Goal: Task Accomplishment & Management: Use online tool/utility

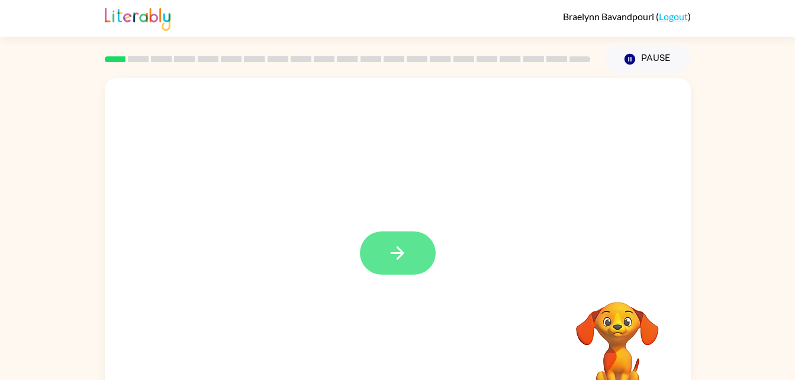
click at [375, 253] on button "button" at bounding box center [398, 253] width 76 height 43
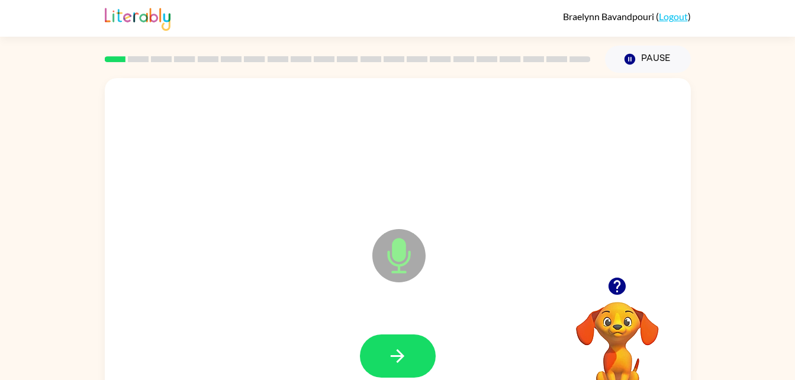
click at [400, 262] on icon "Microphone The Microphone is here when it is your turn to talk" at bounding box center [459, 270] width 178 height 89
click at [397, 337] on button "button" at bounding box center [398, 356] width 76 height 43
click at [400, 349] on icon "button" at bounding box center [397, 356] width 21 height 21
click at [393, 262] on icon "Microphone The Microphone is here when it is your turn to talk" at bounding box center [459, 270] width 178 height 89
click at [405, 351] on icon "button" at bounding box center [397, 356] width 21 height 21
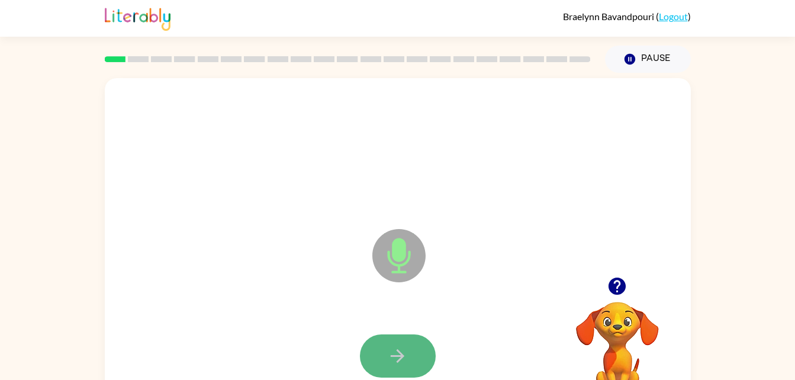
click at [412, 348] on button "button" at bounding box center [398, 356] width 76 height 43
click at [415, 343] on button "button" at bounding box center [398, 356] width 76 height 43
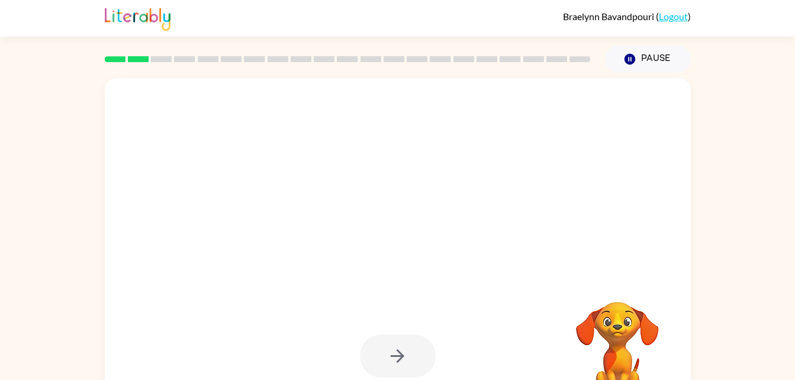
click at [410, 342] on div at bounding box center [398, 356] width 76 height 43
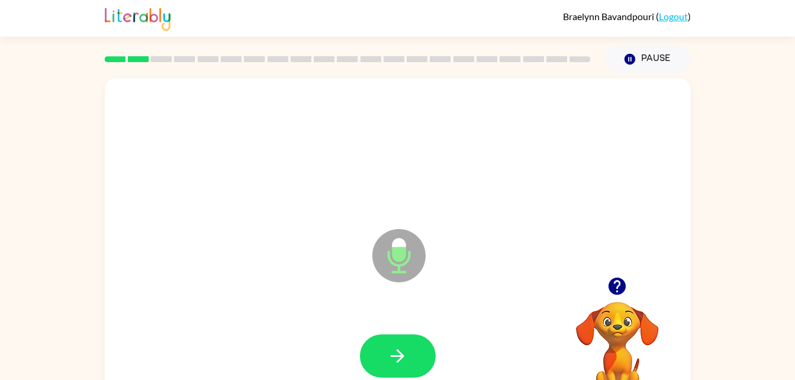
click at [410, 342] on button "button" at bounding box center [398, 356] width 76 height 43
click at [377, 340] on button "button" at bounding box center [398, 356] width 76 height 43
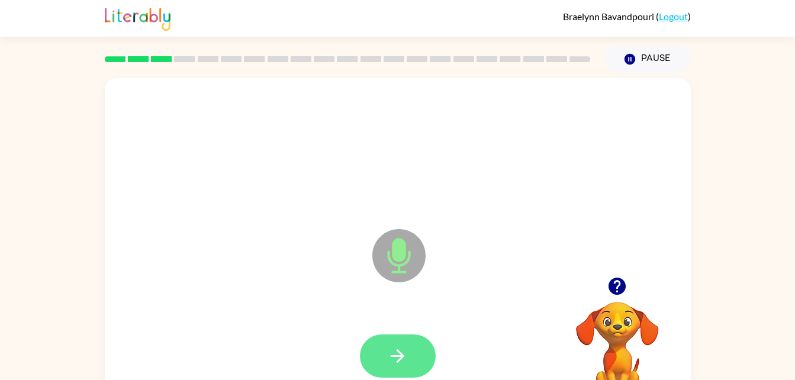
click at [390, 352] on icon "button" at bounding box center [397, 356] width 21 height 21
click at [391, 353] on div at bounding box center [398, 356] width 76 height 43
click at [409, 310] on icon "Microphone The Microphone is here when it is your turn to talk" at bounding box center [459, 270] width 178 height 89
click at [427, 355] on button "button" at bounding box center [398, 356] width 76 height 43
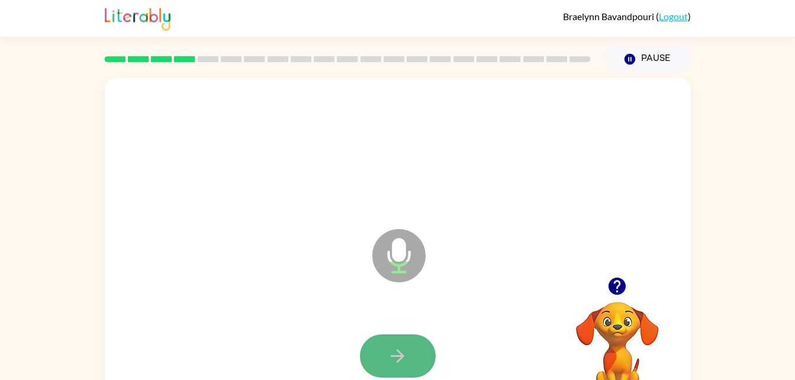
click at [400, 355] on icon "button" at bounding box center [397, 356] width 21 height 21
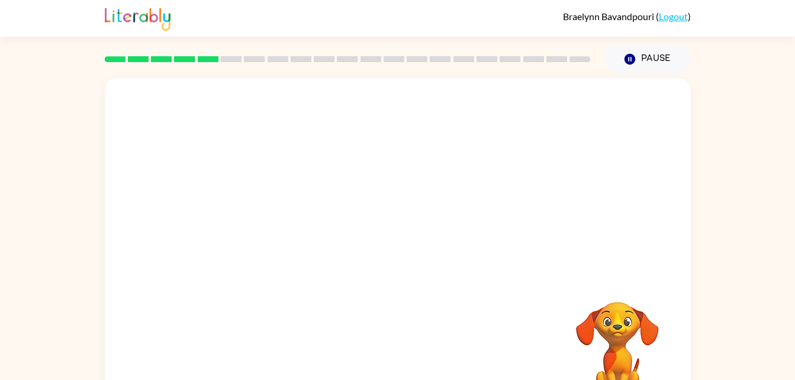
click at [388, 340] on div "Your browser must support playing .mp4 files to use Literably. Please try using…" at bounding box center [398, 247] width 586 height 338
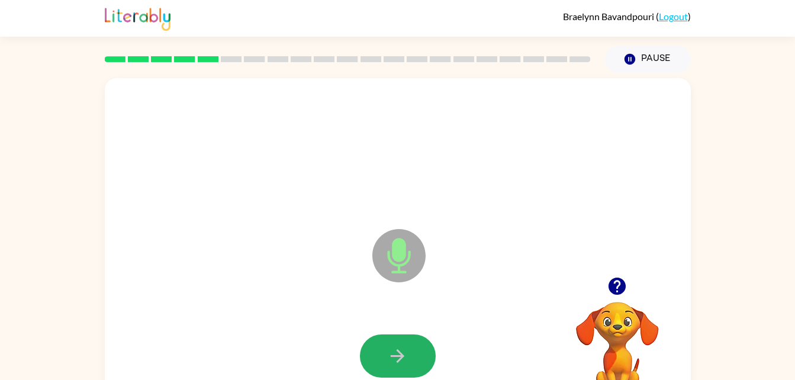
click at [385, 349] on button "button" at bounding box center [398, 356] width 76 height 43
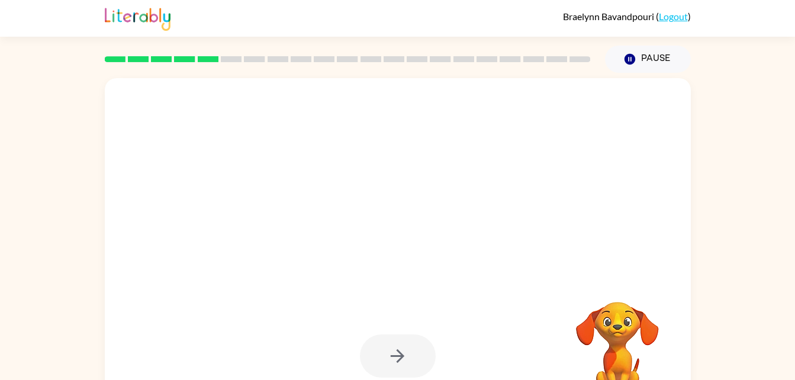
click at [415, 352] on div at bounding box center [398, 356] width 76 height 43
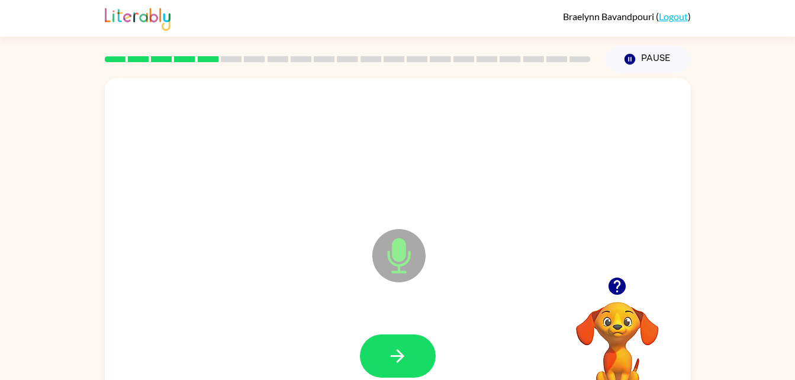
click at [415, 352] on button "button" at bounding box center [398, 356] width 76 height 43
click at [415, 340] on button "button" at bounding box center [398, 356] width 76 height 43
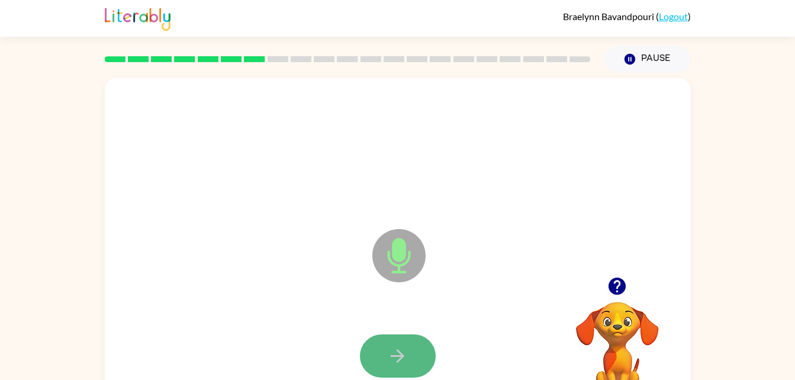
click at [414, 345] on button "button" at bounding box center [398, 356] width 76 height 43
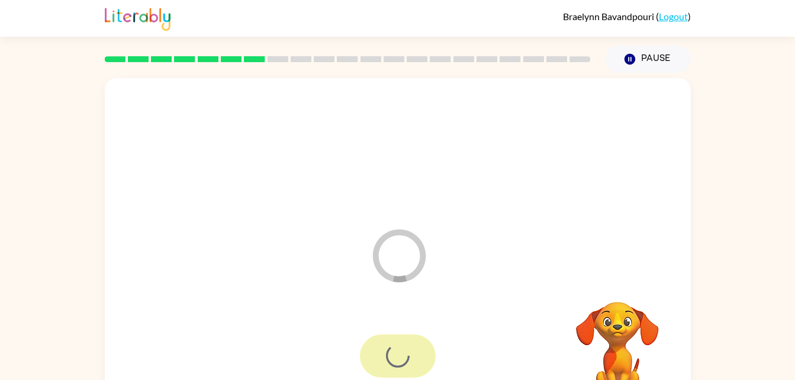
click at [414, 345] on div at bounding box center [398, 356] width 76 height 43
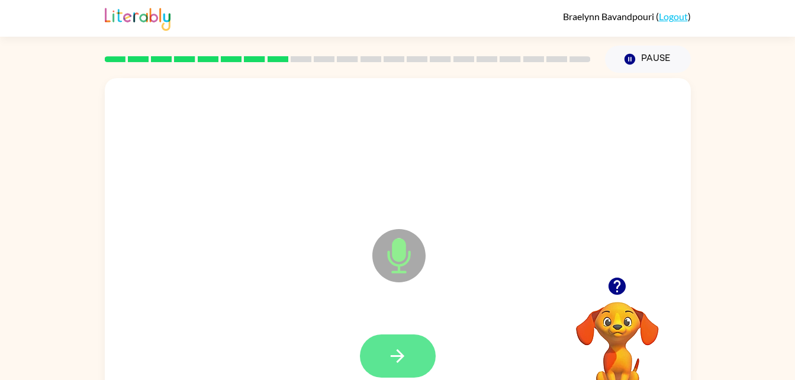
click at [413, 338] on button "button" at bounding box center [398, 356] width 76 height 43
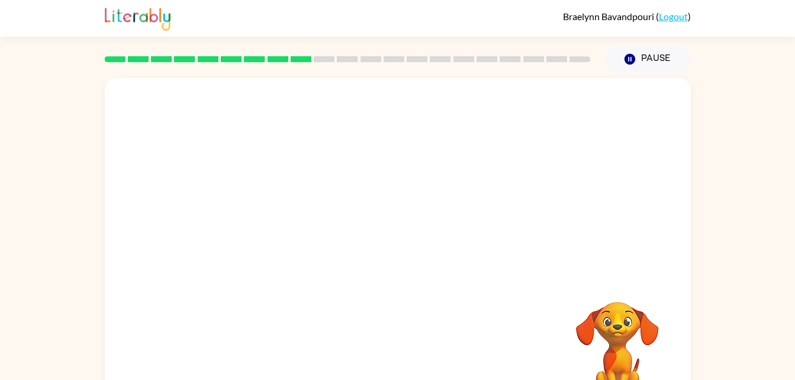
click at [577, 184] on div at bounding box center [398, 177] width 586 height 199
click at [577, 184] on div at bounding box center [398, 150] width 563 height 97
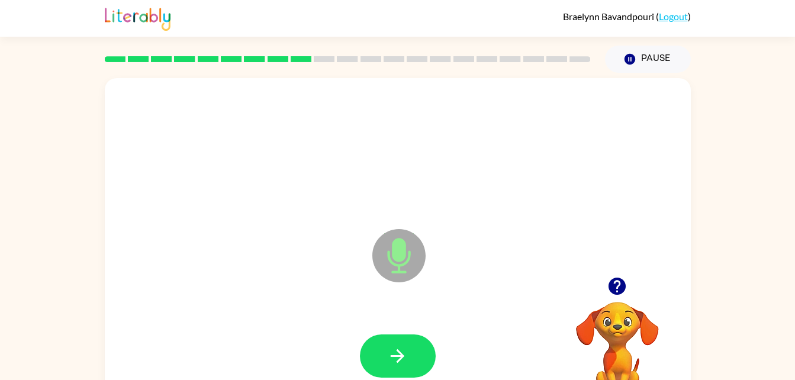
click at [0, 320] on html "Braelynn Bavandpouri ( Logout ) Pause Pause Microphone The Microphone is here w…" at bounding box center [397, 208] width 795 height 416
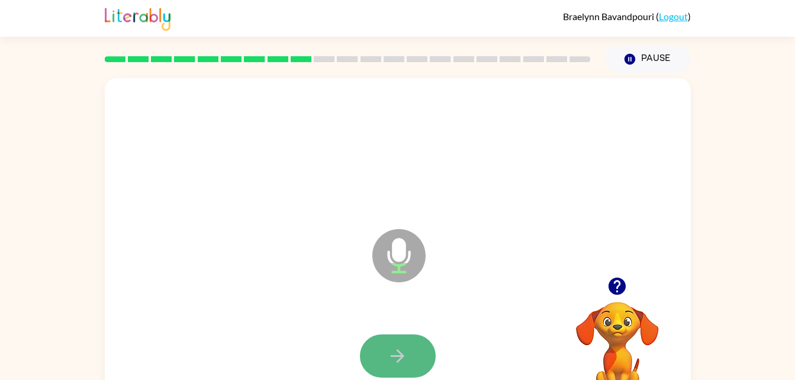
click at [407, 355] on icon "button" at bounding box center [397, 356] width 21 height 21
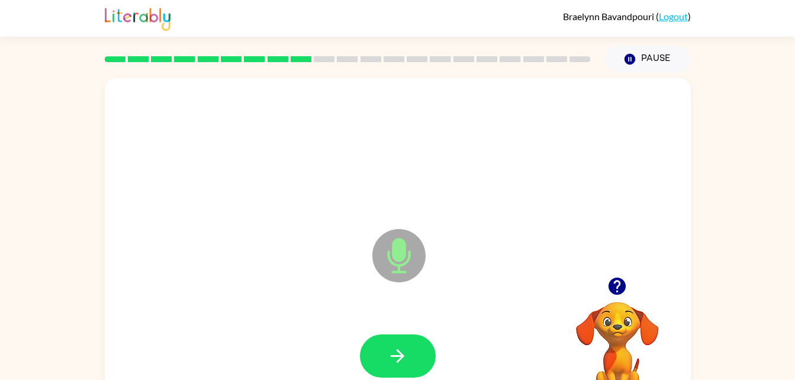
drag, startPoint x: 407, startPoint y: 355, endPoint x: 380, endPoint y: 367, distance: 29.7
click at [405, 355] on icon "button" at bounding box center [397, 356] width 21 height 21
click at [380, 359] on button "button" at bounding box center [398, 356] width 76 height 43
drag, startPoint x: 396, startPoint y: 362, endPoint x: 371, endPoint y: 350, distance: 28.3
click at [371, 350] on button "button" at bounding box center [398, 356] width 76 height 43
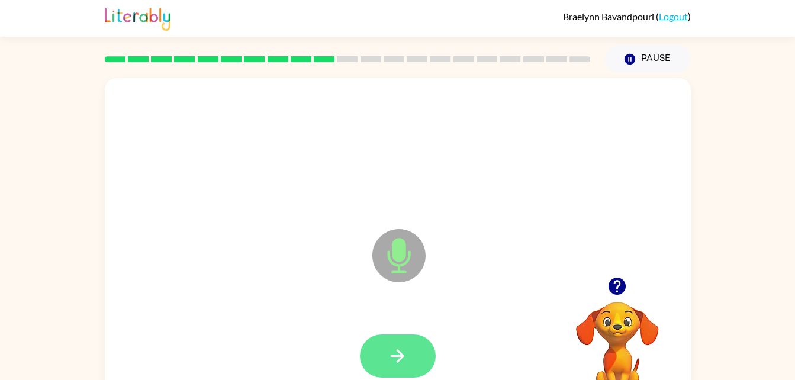
click at [377, 350] on button "button" at bounding box center [398, 356] width 76 height 43
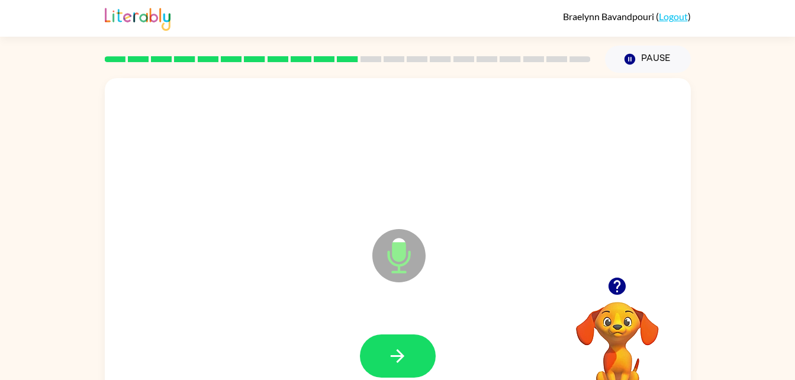
drag, startPoint x: 377, startPoint y: 350, endPoint x: 377, endPoint y: 361, distance: 10.7
click at [377, 361] on button "button" at bounding box center [398, 356] width 76 height 43
click at [386, 348] on button "button" at bounding box center [398, 356] width 76 height 43
click at [416, 355] on button "button" at bounding box center [398, 356] width 76 height 43
click at [413, 352] on button "button" at bounding box center [398, 356] width 76 height 43
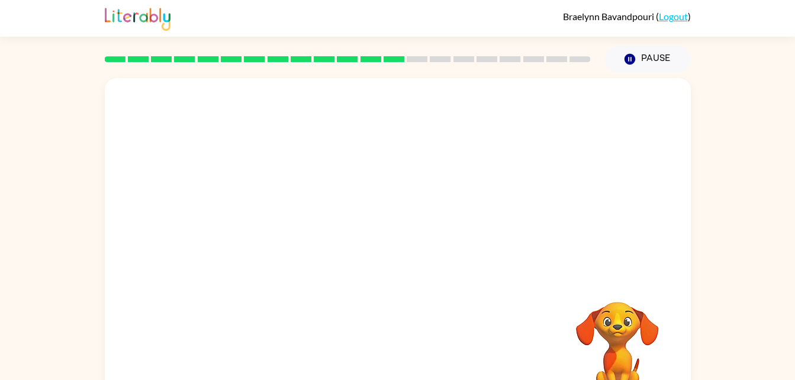
click at [413, 352] on div "Your browser must support playing .mp4 files to use Literably. Please try using…" at bounding box center [398, 247] width 586 height 338
click at [412, 351] on div at bounding box center [398, 356] width 563 height 97
click at [305, 376] on div at bounding box center [398, 356] width 563 height 97
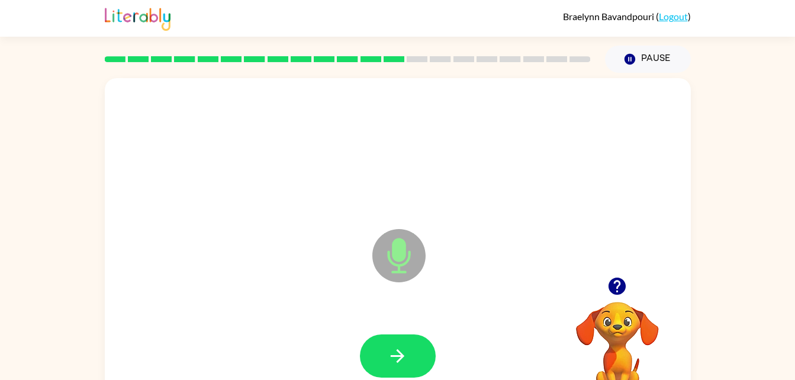
click at [305, 376] on div at bounding box center [398, 356] width 563 height 97
click at [406, 358] on icon "button" at bounding box center [397, 356] width 21 height 21
drag, startPoint x: 406, startPoint y: 358, endPoint x: 383, endPoint y: 345, distance: 26.0
click at [383, 345] on button "button" at bounding box center [398, 356] width 76 height 43
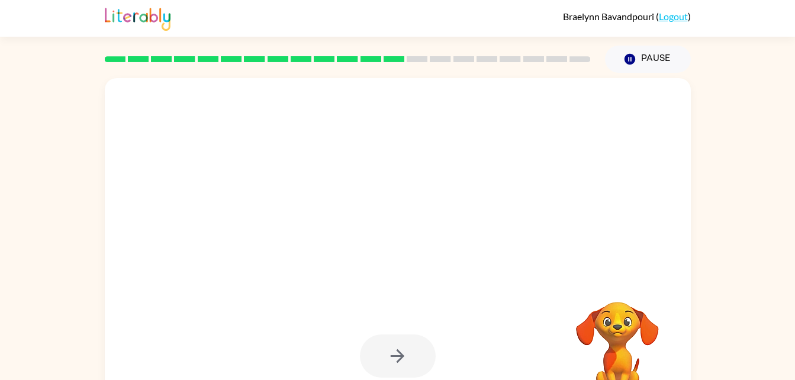
drag, startPoint x: 383, startPoint y: 345, endPoint x: 308, endPoint y: 301, distance: 87.0
click at [308, 301] on div at bounding box center [398, 247] width 586 height 338
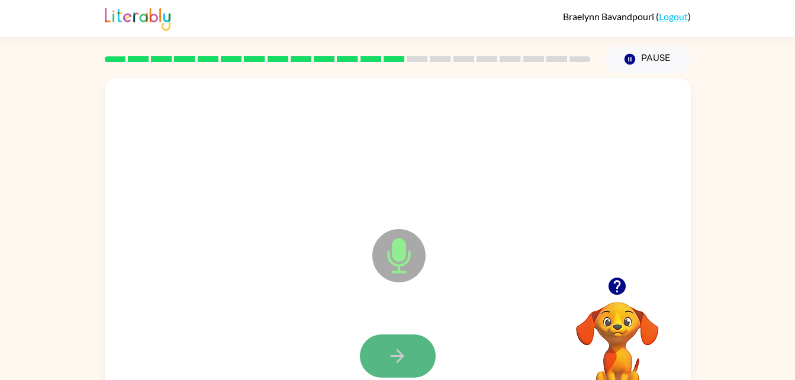
click at [404, 357] on icon "button" at bounding box center [397, 356] width 21 height 21
click at [396, 336] on button "button" at bounding box center [398, 356] width 76 height 43
click at [397, 355] on icon "button" at bounding box center [397, 356] width 21 height 21
click at [390, 345] on button "button" at bounding box center [398, 356] width 76 height 43
click at [401, 355] on icon "button" at bounding box center [398, 356] width 14 height 14
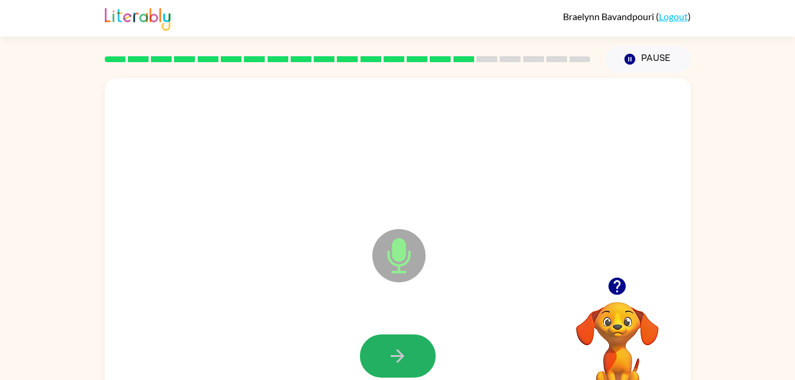
click at [399, 351] on icon "button" at bounding box center [398, 356] width 14 height 14
click at [399, 354] on icon "button" at bounding box center [397, 356] width 21 height 21
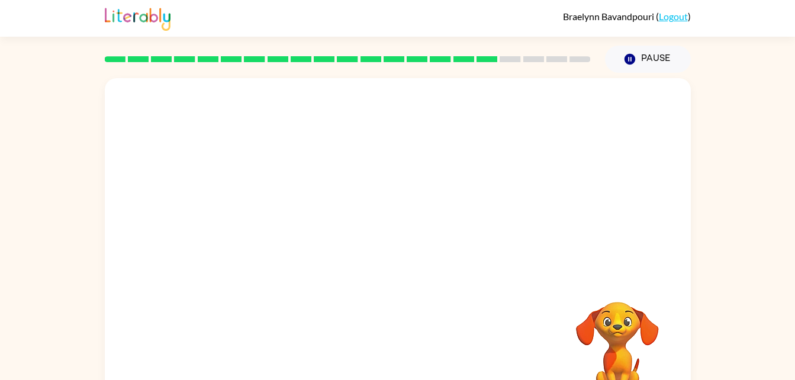
click at [679, 275] on div at bounding box center [398, 247] width 586 height 338
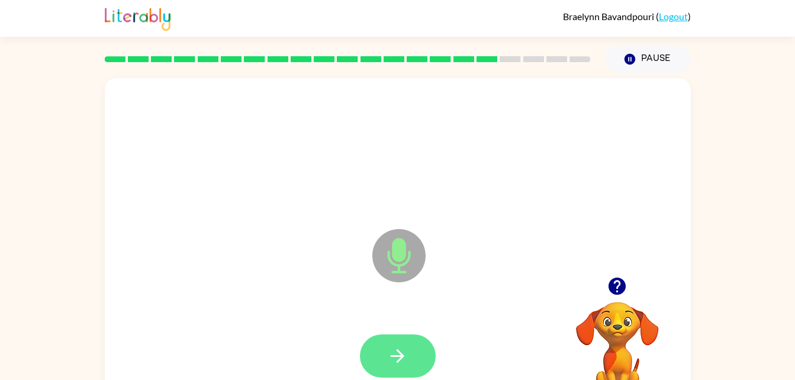
click at [400, 353] on icon "button" at bounding box center [398, 356] width 14 height 14
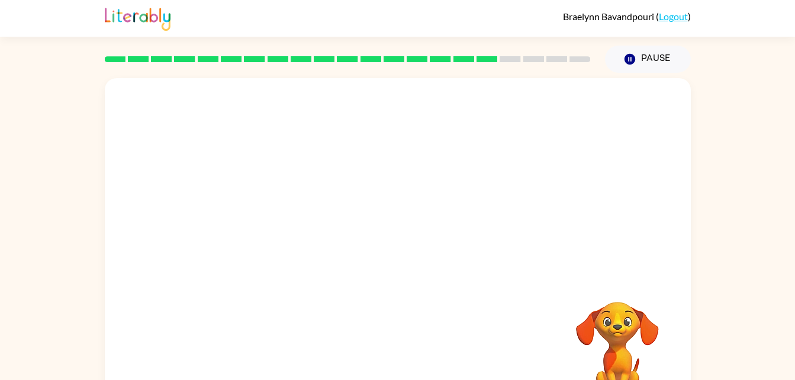
click at [374, 365] on div "Your browser must support playing .mp4 files to use Literably. Please try using…" at bounding box center [398, 247] width 586 height 338
click at [531, 248] on div at bounding box center [398, 177] width 586 height 199
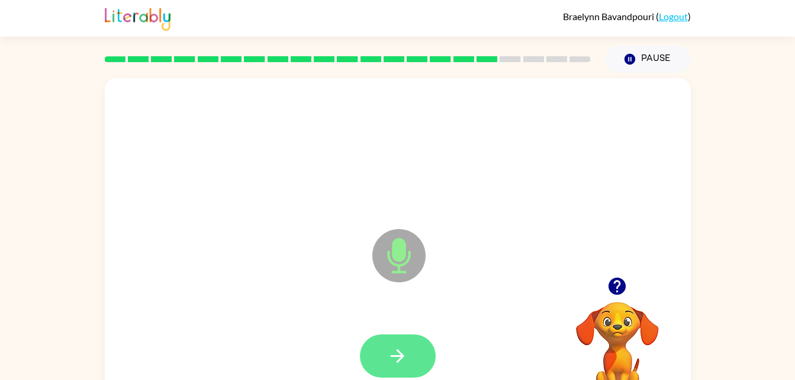
click at [390, 346] on icon "button" at bounding box center [397, 356] width 21 height 21
click at [378, 348] on button "button" at bounding box center [398, 356] width 76 height 43
click at [400, 345] on button "button" at bounding box center [398, 356] width 76 height 43
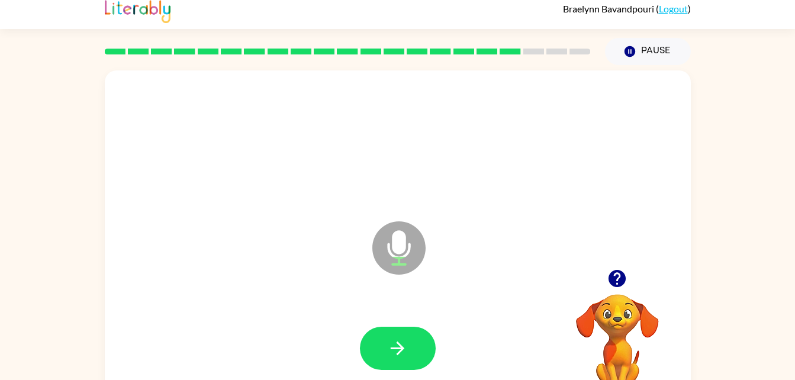
scroll to position [15, 0]
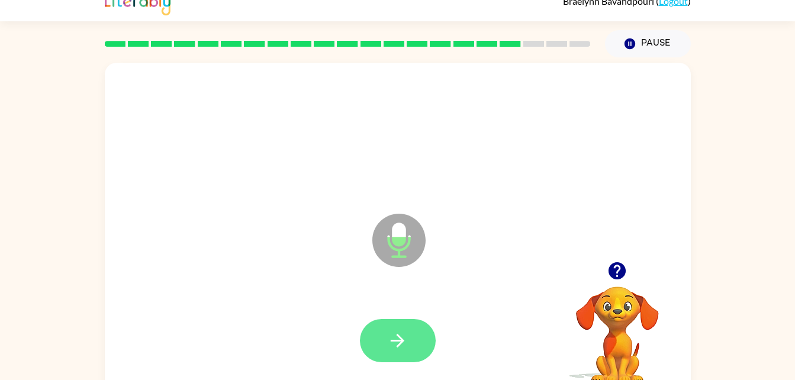
click at [378, 340] on button "button" at bounding box center [398, 340] width 76 height 43
click at [383, 348] on button "button" at bounding box center [398, 340] width 76 height 43
click at [380, 343] on button "button" at bounding box center [398, 340] width 76 height 43
click at [381, 331] on button "button" at bounding box center [398, 340] width 76 height 43
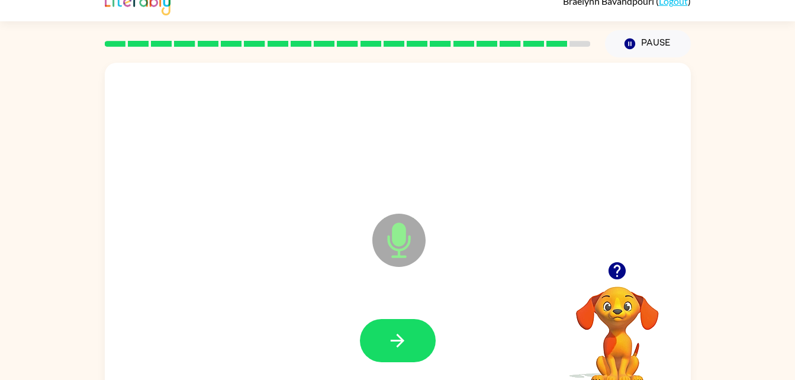
click at [614, 284] on button "button" at bounding box center [617, 271] width 30 height 30
click at [379, 376] on div at bounding box center [398, 341] width 563 height 97
click at [381, 345] on button "button" at bounding box center [398, 340] width 76 height 43
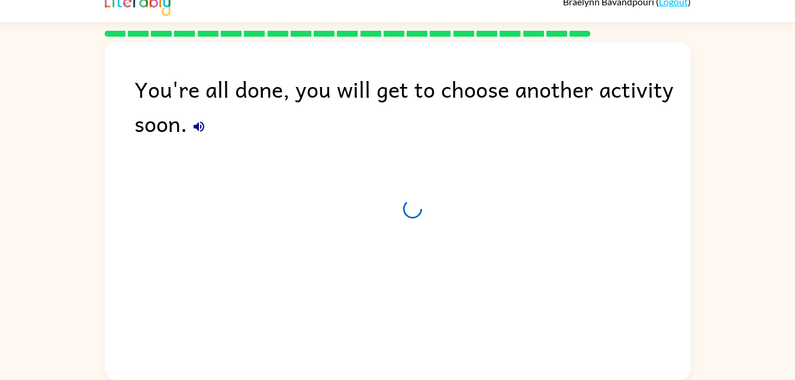
scroll to position [15, 0]
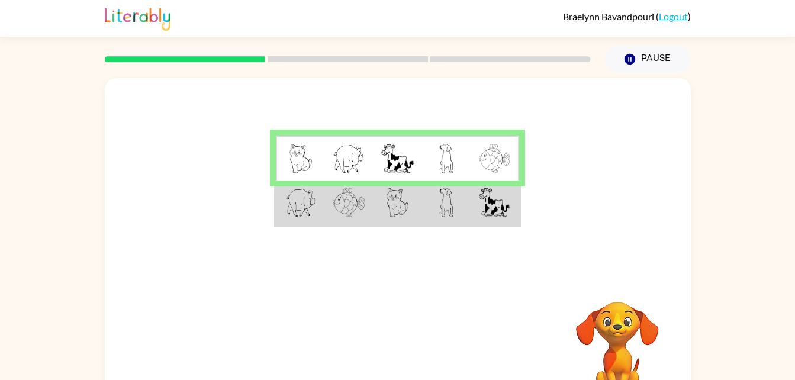
click at [560, 307] on video "Your browser must support playing .mp4 files to use Literably. Please try using…" at bounding box center [617, 343] width 118 height 118
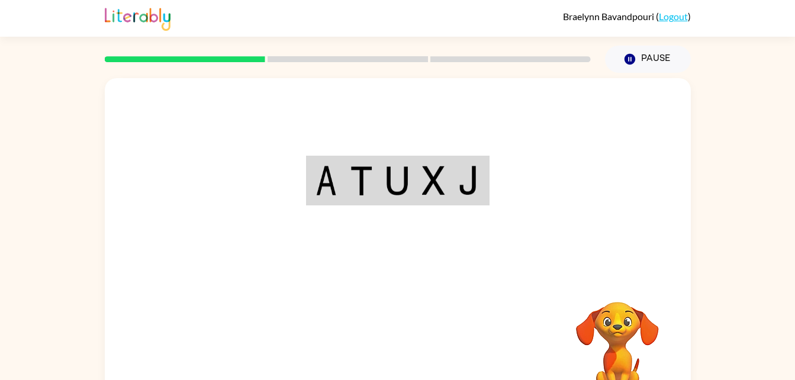
click at [410, 352] on div "Your browser must support playing .mp4 files to use Literably. Please try using…" at bounding box center [398, 247] width 586 height 338
drag, startPoint x: 439, startPoint y: 307, endPoint x: 379, endPoint y: 179, distance: 141.5
click at [379, 179] on div "Your browser must support playing .mp4 files to use Literably. Please try using…" at bounding box center [398, 247] width 586 height 338
drag, startPoint x: 379, startPoint y: 179, endPoint x: 354, endPoint y: 213, distance: 41.8
click at [354, 213] on div at bounding box center [398, 177] width 586 height 199
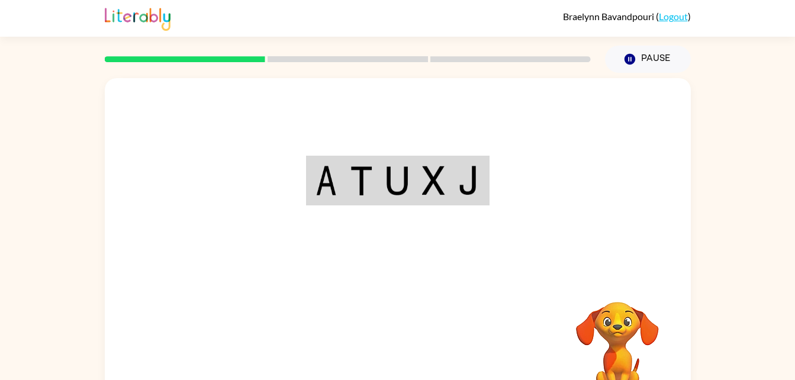
click at [361, 207] on div at bounding box center [398, 177] width 586 height 199
click at [407, 298] on div "Your browser must support playing .mp4 files to use Literably. Please try using…" at bounding box center [398, 247] width 586 height 338
click at [634, 57] on icon "button" at bounding box center [629, 59] width 11 height 11
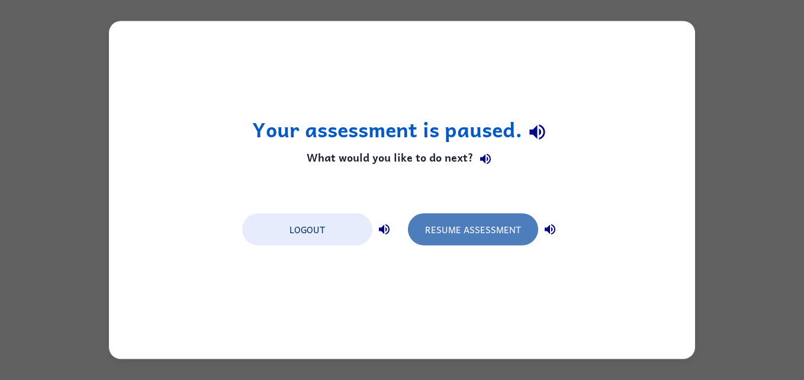
click at [439, 229] on button "Resume Assessment" at bounding box center [473, 230] width 130 height 32
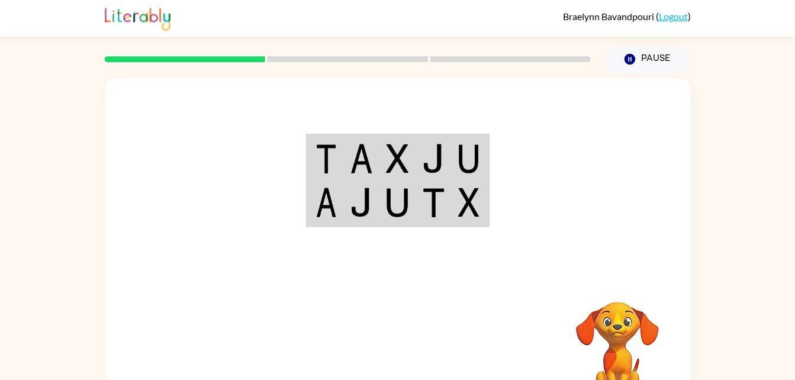
drag, startPoint x: 382, startPoint y: 194, endPoint x: 363, endPoint y: 207, distance: 23.3
click at [363, 207] on img at bounding box center [361, 203] width 23 height 30
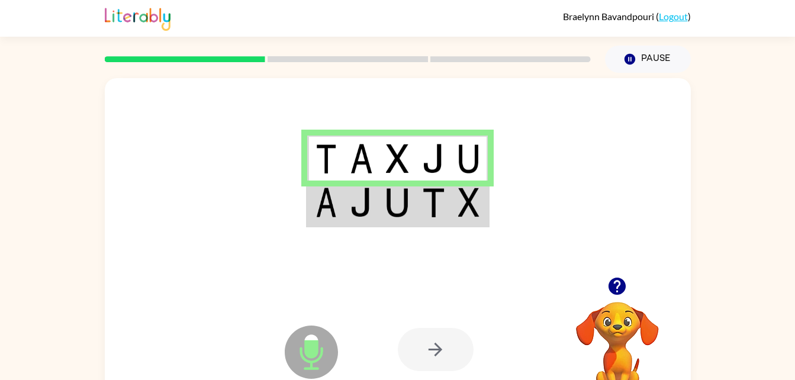
click at [363, 207] on img at bounding box center [361, 203] width 23 height 30
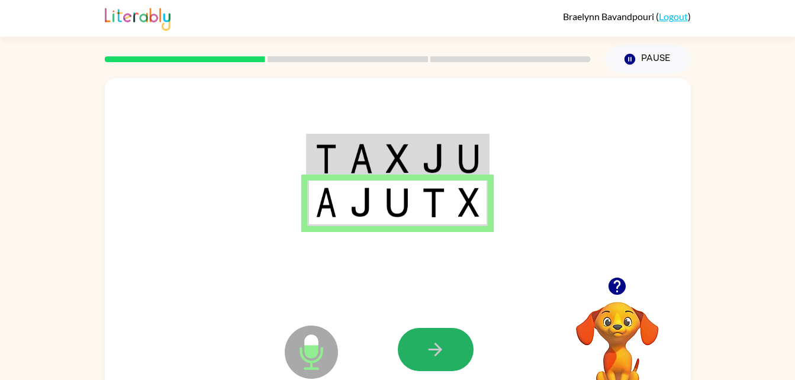
drag, startPoint x: 454, startPoint y: 345, endPoint x: 430, endPoint y: 346, distance: 24.3
click at [430, 346] on icon "button" at bounding box center [435, 349] width 21 height 21
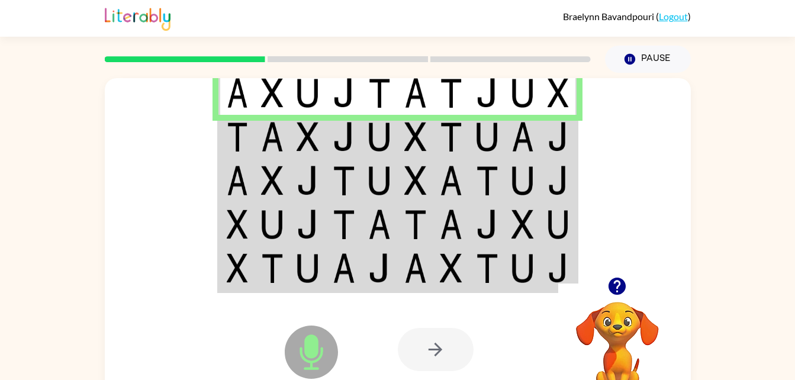
click at [334, 133] on img at bounding box center [344, 137] width 23 height 30
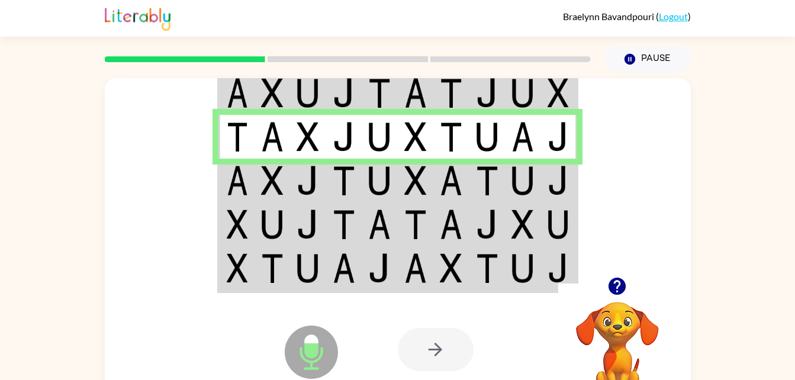
click at [335, 134] on img at bounding box center [344, 137] width 23 height 30
click at [316, 191] on img at bounding box center [308, 181] width 23 height 30
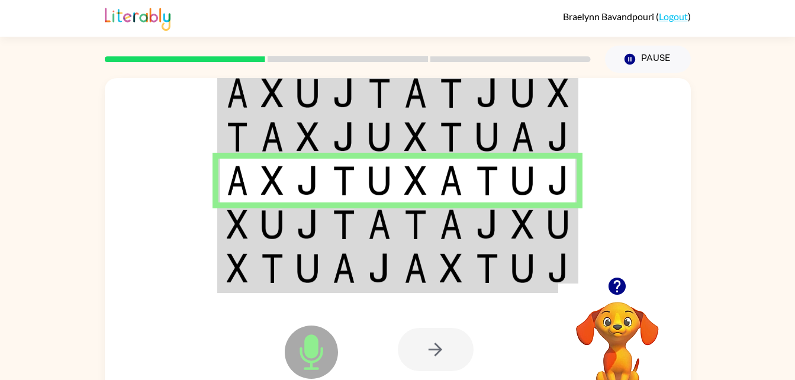
click at [341, 239] on img at bounding box center [344, 225] width 23 height 30
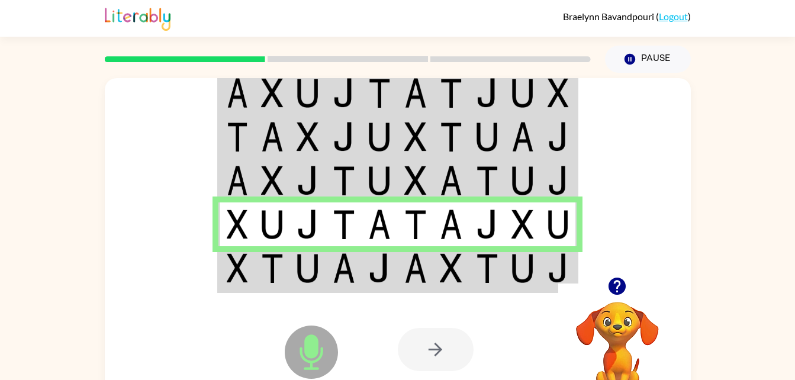
click at [343, 242] on td at bounding box center [344, 225] width 36 height 44
click at [354, 261] on img at bounding box center [344, 268] width 23 height 30
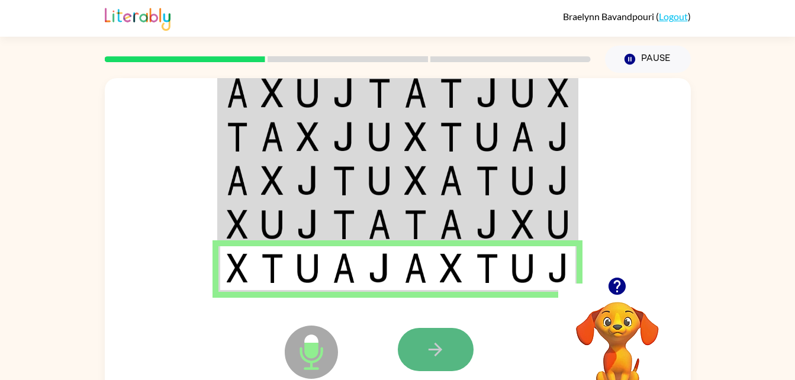
click at [415, 335] on button "button" at bounding box center [436, 349] width 76 height 43
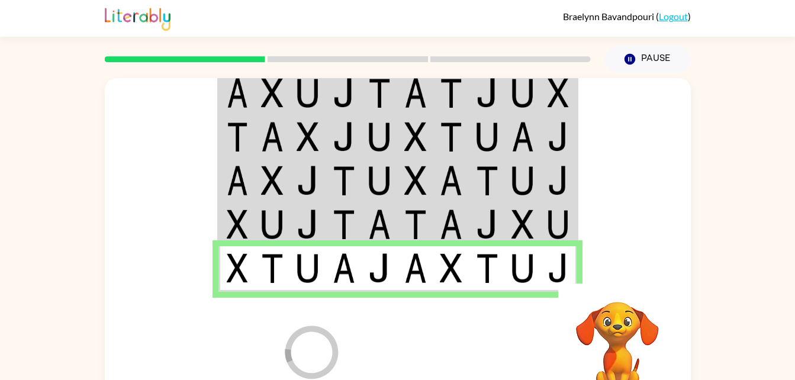
click at [412, 84] on img at bounding box center [415, 93] width 23 height 30
click at [418, 100] on img at bounding box center [415, 93] width 23 height 30
click at [325, 346] on icon "Loader Your response is being sent to our graders" at bounding box center [311, 352] width 71 height 71
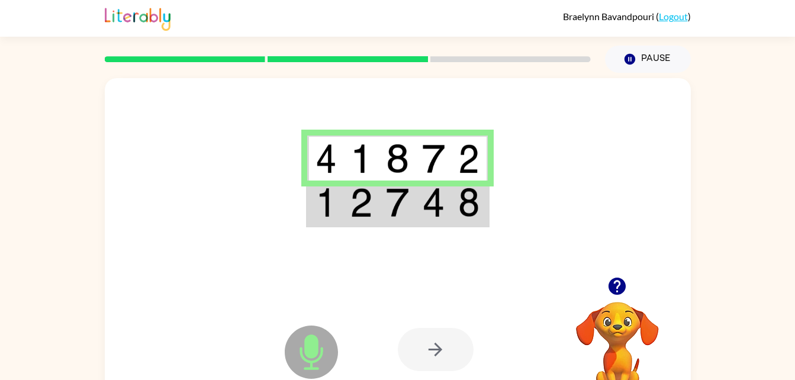
click at [370, 200] on img at bounding box center [361, 203] width 23 height 30
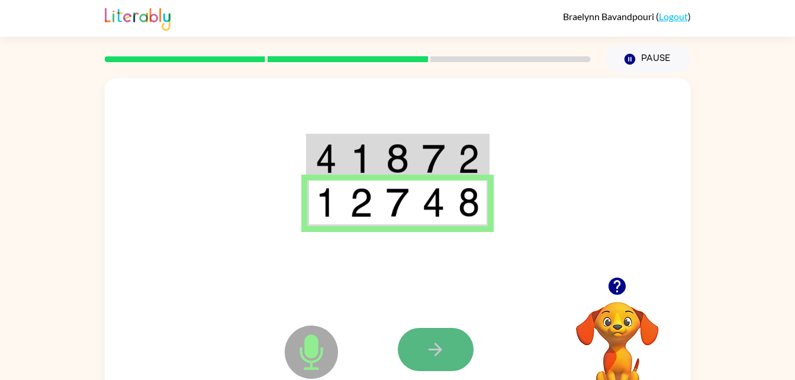
click at [439, 343] on icon "button" at bounding box center [435, 349] width 21 height 21
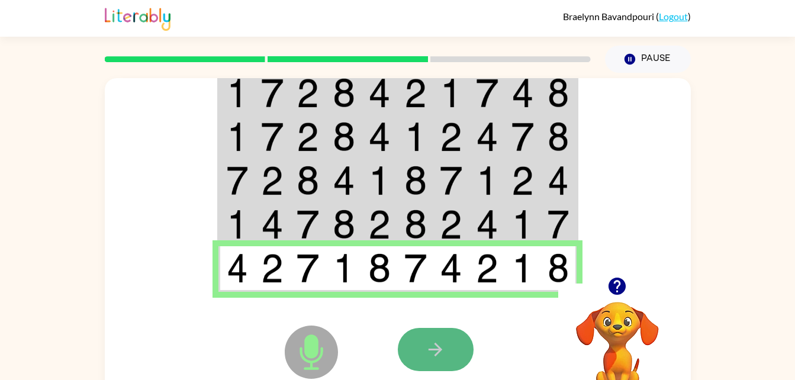
click at [461, 340] on button "button" at bounding box center [436, 349] width 76 height 43
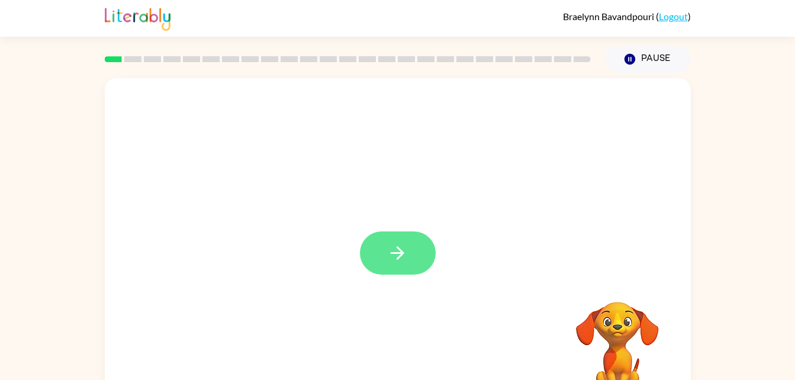
click at [409, 245] on button "button" at bounding box center [398, 253] width 76 height 43
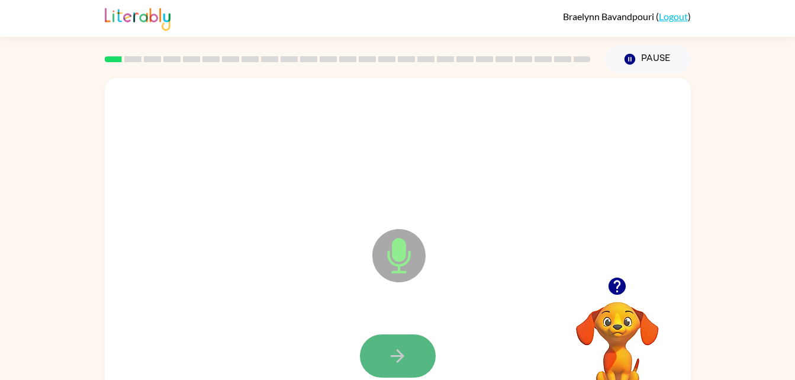
click at [408, 359] on button "button" at bounding box center [398, 356] width 76 height 43
click at [409, 359] on button "button" at bounding box center [398, 356] width 76 height 43
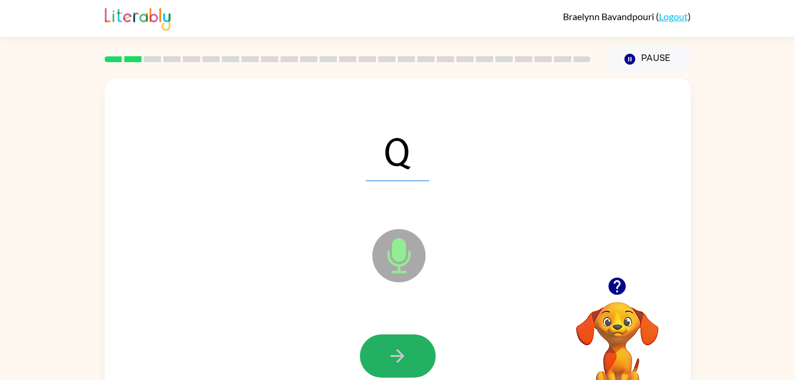
click at [409, 359] on button "button" at bounding box center [398, 356] width 76 height 43
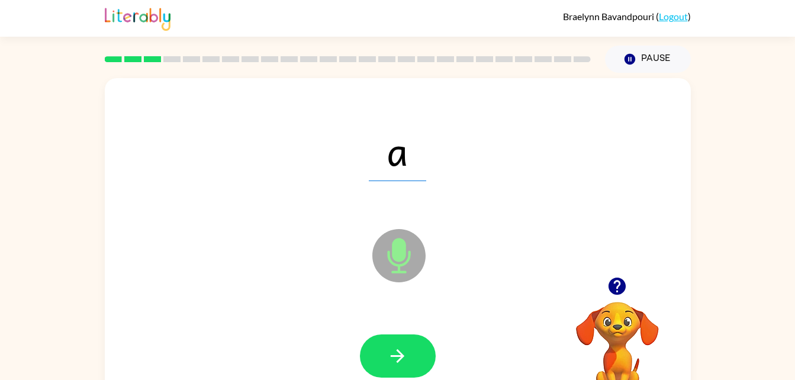
drag, startPoint x: 403, startPoint y: 348, endPoint x: 383, endPoint y: 349, distance: 19.6
click at [383, 349] on button "button" at bounding box center [398, 356] width 76 height 43
drag, startPoint x: 394, startPoint y: 354, endPoint x: 385, endPoint y: 357, distance: 10.1
click at [385, 357] on button "button" at bounding box center [398, 356] width 76 height 43
drag, startPoint x: 398, startPoint y: 351, endPoint x: 389, endPoint y: 355, distance: 9.8
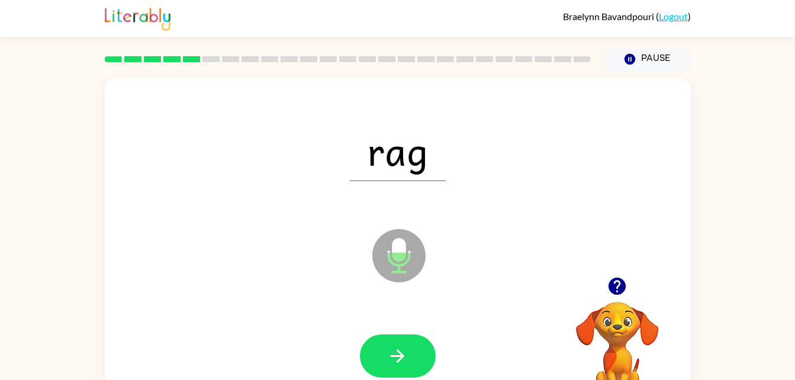
click at [389, 355] on icon "button" at bounding box center [397, 356] width 21 height 21
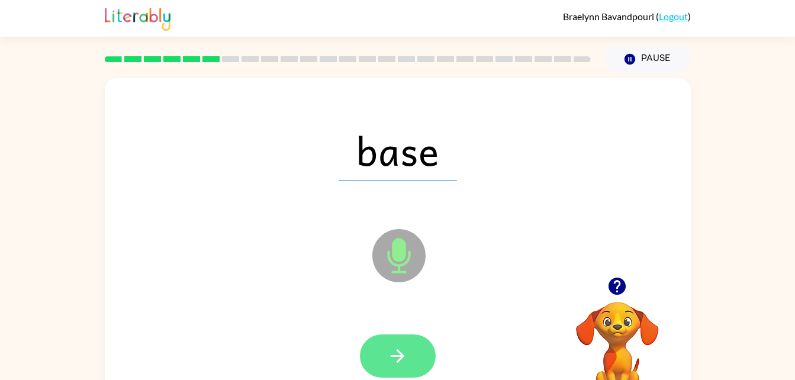
click at [399, 359] on icon "button" at bounding box center [398, 356] width 14 height 14
click at [419, 355] on button "button" at bounding box center [398, 356] width 76 height 43
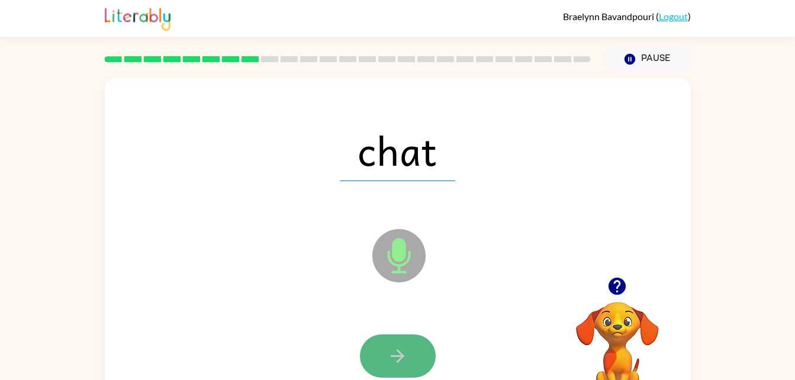
click at [407, 343] on button "button" at bounding box center [398, 356] width 76 height 43
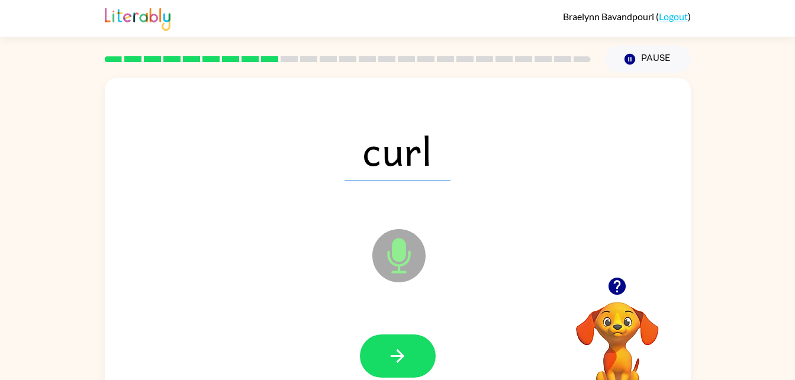
click at [358, 351] on div at bounding box center [398, 356] width 563 height 97
click at [366, 355] on button "button" at bounding box center [398, 356] width 76 height 43
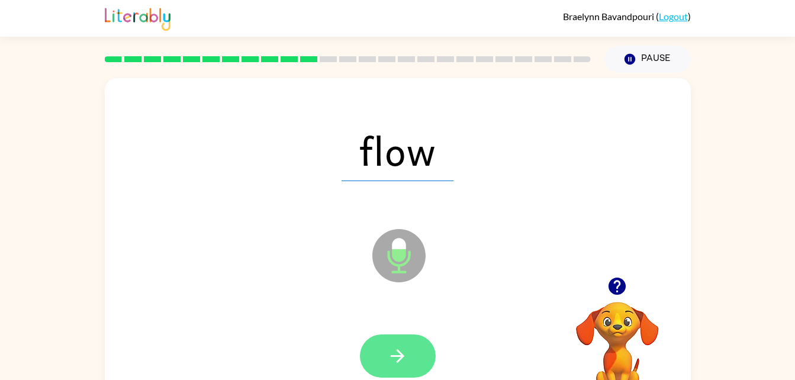
click at [416, 357] on button "button" at bounding box center [398, 356] width 76 height 43
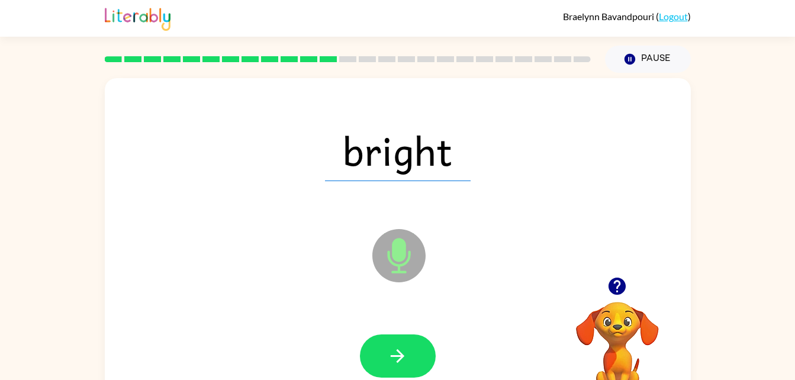
click at [416, 357] on button "button" at bounding box center [398, 356] width 76 height 43
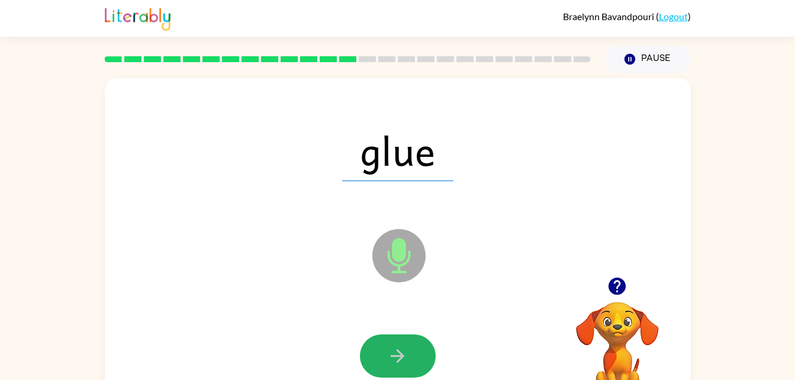
click at [416, 357] on button "button" at bounding box center [398, 356] width 76 height 43
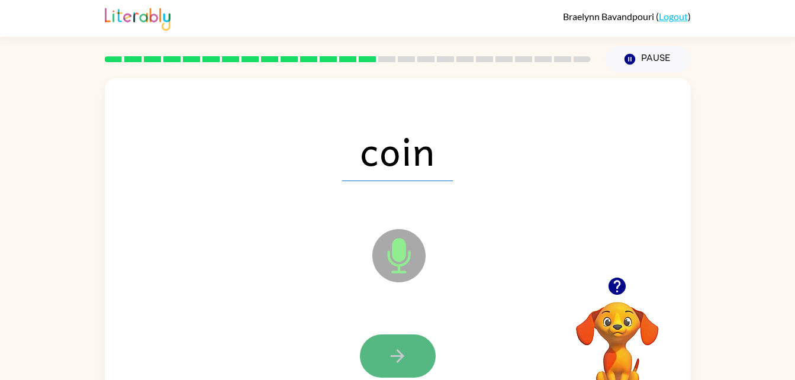
click at [420, 355] on button "button" at bounding box center [398, 356] width 76 height 43
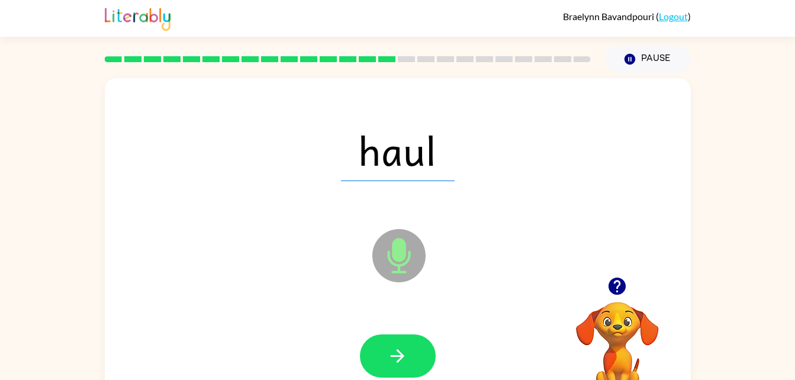
click at [420, 355] on button "button" at bounding box center [398, 356] width 76 height 43
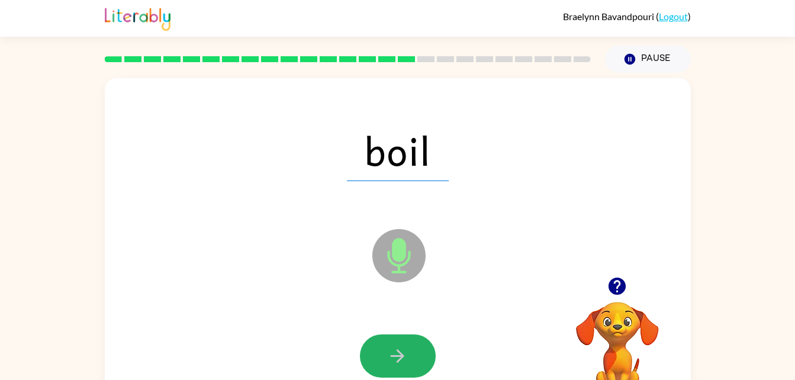
click at [420, 355] on button "button" at bounding box center [398, 356] width 76 height 43
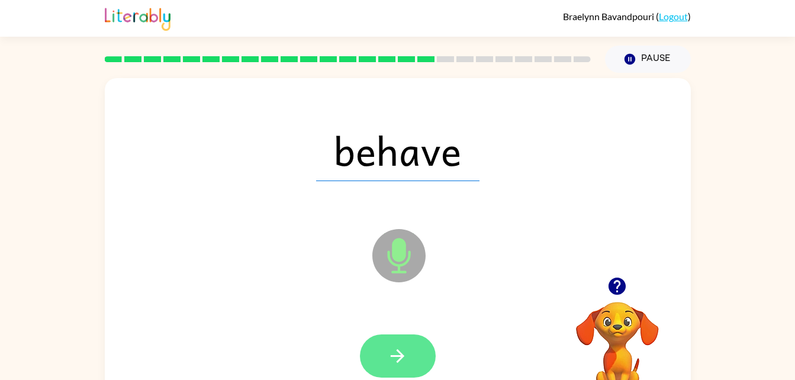
drag, startPoint x: 420, startPoint y: 355, endPoint x: 373, endPoint y: 345, distance: 48.4
click at [373, 345] on button "button" at bounding box center [398, 356] width 76 height 43
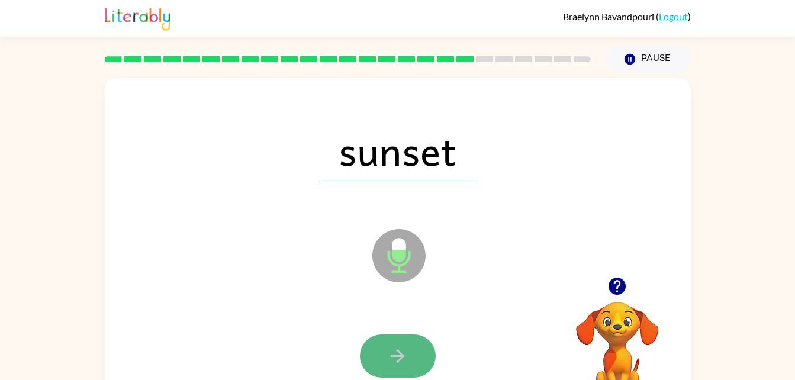
drag, startPoint x: 373, startPoint y: 345, endPoint x: 378, endPoint y: 359, distance: 15.5
click at [378, 359] on button "button" at bounding box center [398, 356] width 76 height 43
click at [393, 357] on icon "button" at bounding box center [397, 356] width 21 height 21
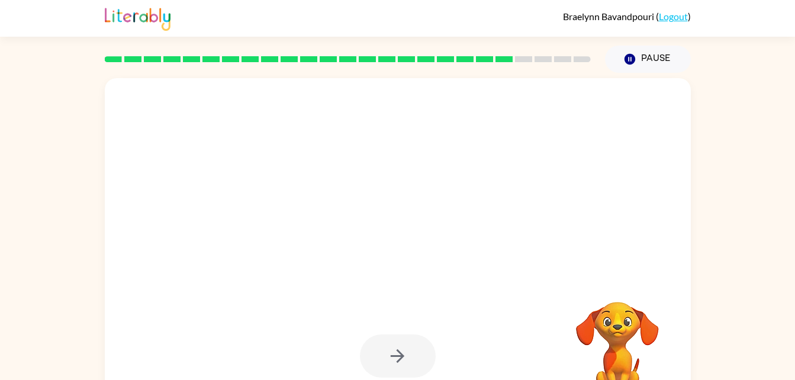
click at [388, 354] on div at bounding box center [398, 356] width 76 height 43
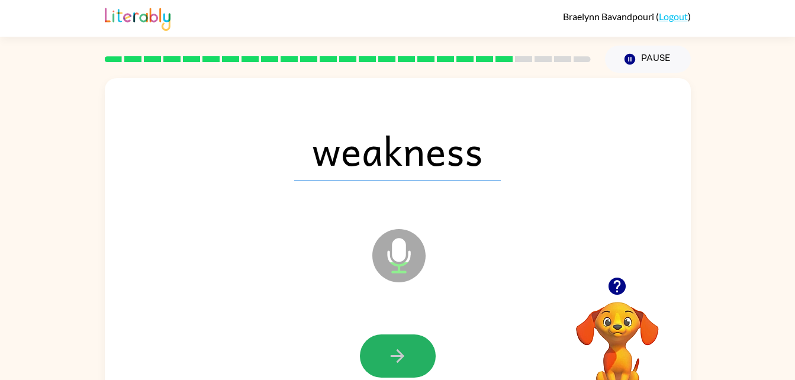
click at [388, 354] on icon "button" at bounding box center [397, 356] width 21 height 21
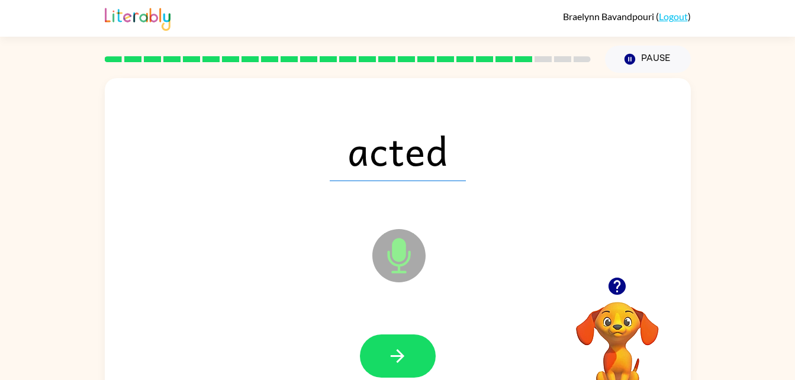
drag, startPoint x: 388, startPoint y: 354, endPoint x: 357, endPoint y: 352, distance: 32.1
click at [357, 352] on div at bounding box center [398, 356] width 563 height 97
click at [380, 354] on button "button" at bounding box center [398, 356] width 76 height 43
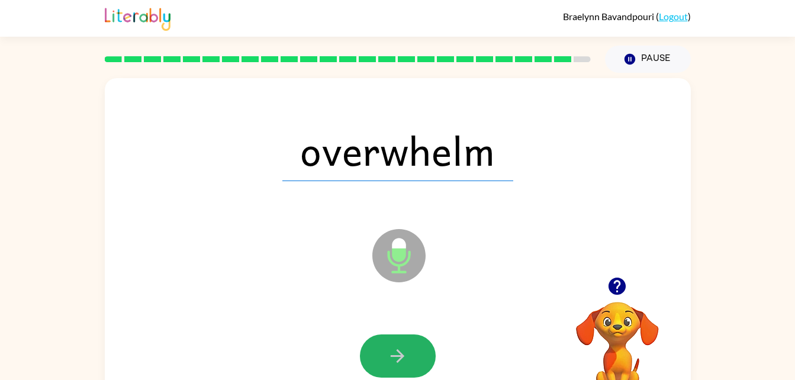
click at [380, 354] on button "button" at bounding box center [398, 356] width 76 height 43
